Goal: Navigation & Orientation: Find specific page/section

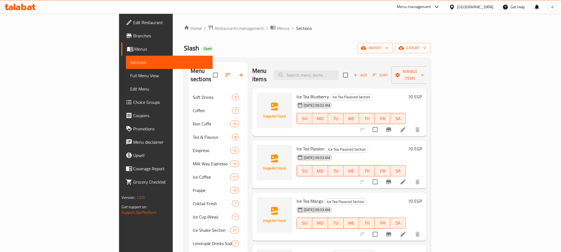
click at [491, 6] on div "[GEOGRAPHIC_DATA]" at bounding box center [475, 7] width 37 height 6
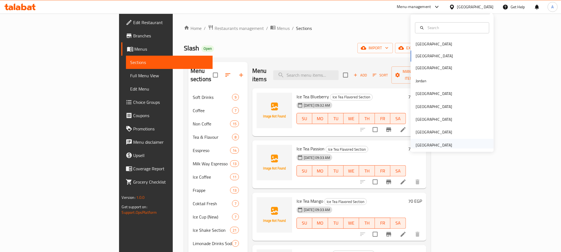
click at [423, 142] on div "[GEOGRAPHIC_DATA]" at bounding box center [434, 145] width 37 height 6
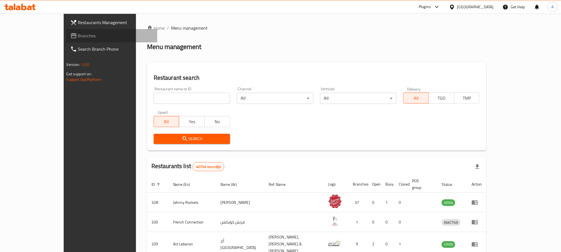
click at [78, 37] on span "Branches" at bounding box center [115, 35] width 75 height 7
